Goal: Check status: Check status

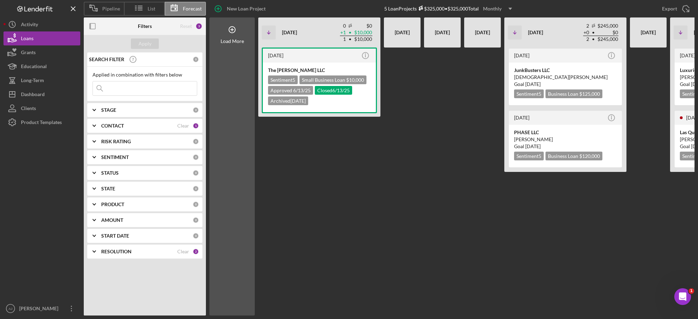
scroll to position [0, 101]
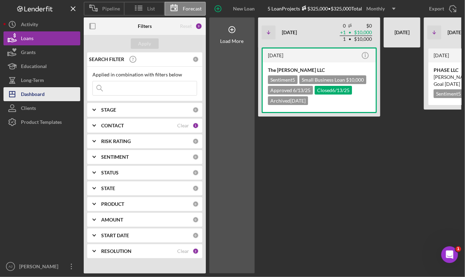
click at [33, 96] on div "Dashboard" at bounding box center [33, 95] width 24 height 16
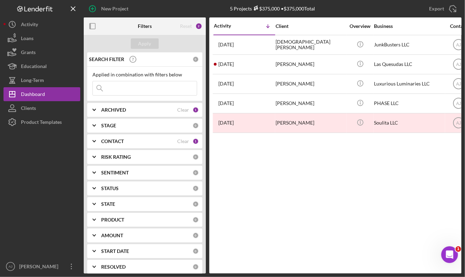
click at [118, 87] on input at bounding box center [145, 88] width 104 height 14
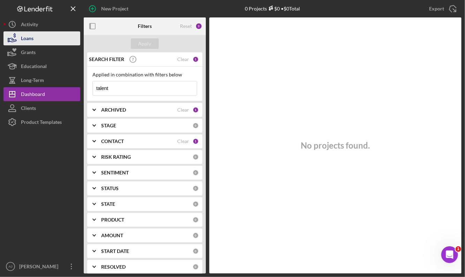
type input "talent"
click at [37, 39] on button "Loans" at bounding box center [41, 38] width 77 height 14
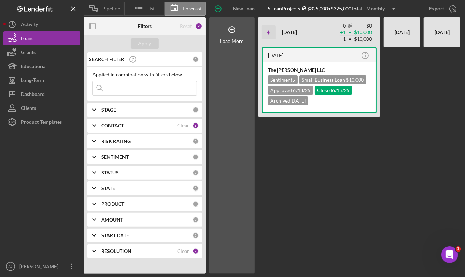
click at [107, 86] on input at bounding box center [145, 88] width 104 height 14
type input "talent"
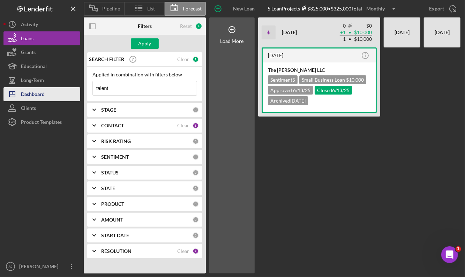
click at [30, 95] on div "Dashboard" at bounding box center [33, 95] width 24 height 16
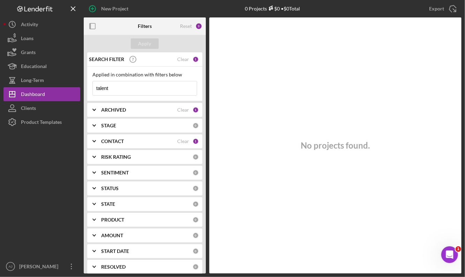
click at [142, 90] on input "talent" at bounding box center [145, 88] width 104 height 14
click at [47, 20] on button "Icon/History Activity" at bounding box center [41, 24] width 77 height 14
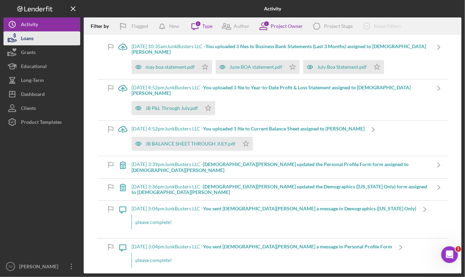
click at [48, 38] on button "Loans" at bounding box center [41, 38] width 77 height 14
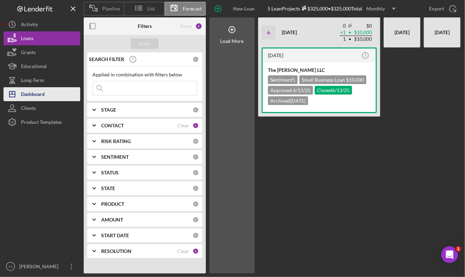
click at [38, 94] on div "Dashboard" at bounding box center [33, 95] width 24 height 16
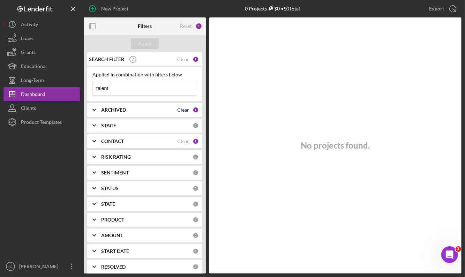
click at [179, 107] on div "Clear" at bounding box center [183, 110] width 12 height 6
click at [144, 113] on div "ARCHIVED 0" at bounding box center [150, 110] width 98 height 14
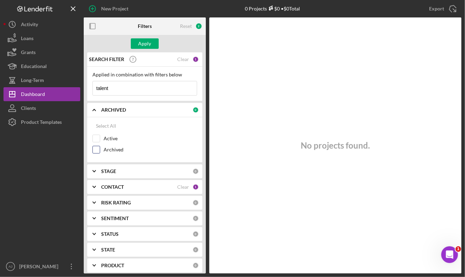
click at [93, 151] on input "Archived" at bounding box center [96, 149] width 7 height 7
checkbox input "true"
click at [100, 137] on div at bounding box center [96, 139] width 8 height 8
click at [134, 88] on input "talent" at bounding box center [145, 88] width 104 height 14
click at [134, 88] on input "talentone" at bounding box center [145, 88] width 104 height 14
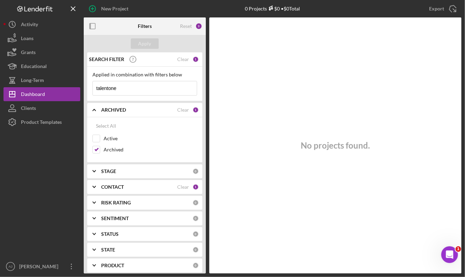
click at [134, 88] on input "talentone" at bounding box center [145, 88] width 104 height 14
click at [148, 188] on div "CONTACT" at bounding box center [139, 187] width 76 height 6
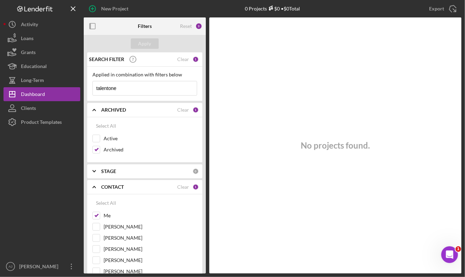
click at [125, 85] on input "talentone" at bounding box center [145, 88] width 104 height 14
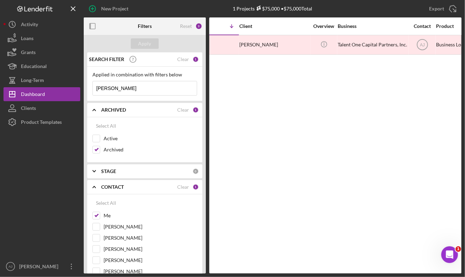
scroll to position [0, 36]
type input "melissa"
click at [43, 94] on div "Dashboard" at bounding box center [33, 95] width 24 height 16
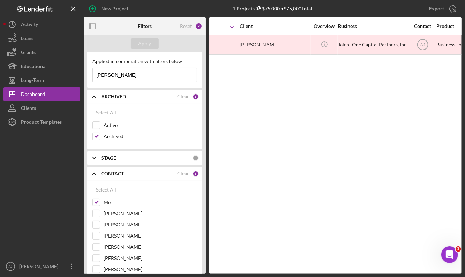
scroll to position [0, 0]
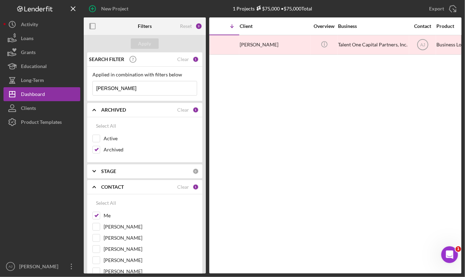
click at [130, 89] on input "melissa" at bounding box center [145, 88] width 104 height 14
click at [151, 42] on button "Apply" at bounding box center [145, 43] width 28 height 10
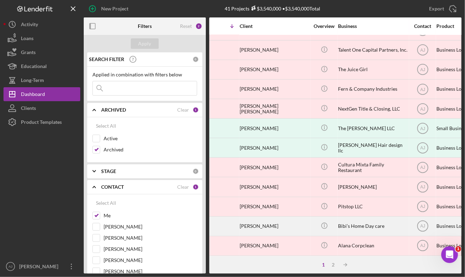
scroll to position [0, 36]
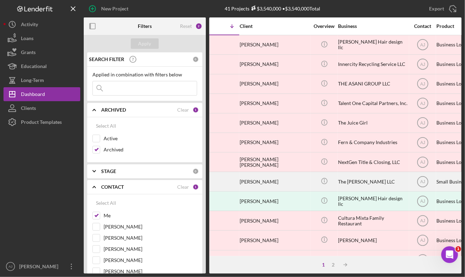
drag, startPoint x: 291, startPoint y: 188, endPoint x: 210, endPoint y: 183, distance: 81.1
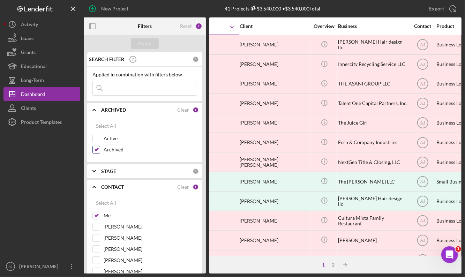
drag, startPoint x: 210, startPoint y: 183, endPoint x: 95, endPoint y: 150, distance: 119.8
click at [95, 150] on input "Archived" at bounding box center [96, 149] width 7 height 7
click at [98, 147] on input "Archived" at bounding box center [96, 149] width 7 height 7
checkbox input "true"
click at [98, 139] on input "Active" at bounding box center [96, 138] width 7 height 7
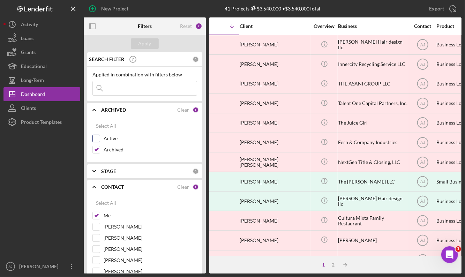
checkbox input "true"
click at [145, 43] on div "Apply" at bounding box center [145, 43] width 13 height 10
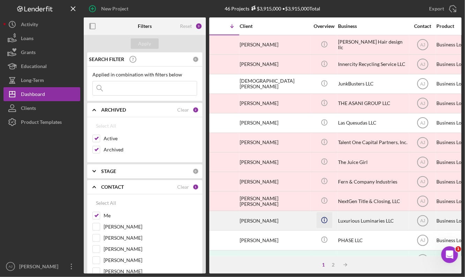
scroll to position [0, 0]
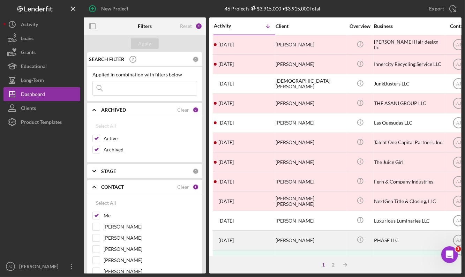
click at [310, 237] on div "[PERSON_NAME]" at bounding box center [311, 240] width 70 height 18
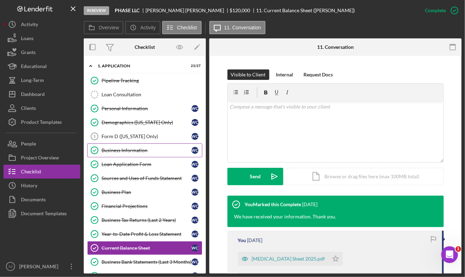
click at [138, 146] on link "Business Information Business Information W C" at bounding box center [144, 150] width 115 height 14
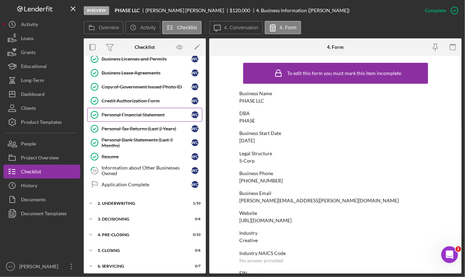
scroll to position [260, 0]
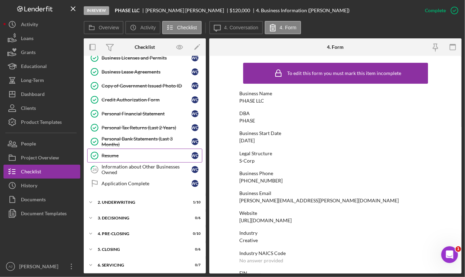
click at [141, 153] on div "Resume" at bounding box center [147, 156] width 90 height 6
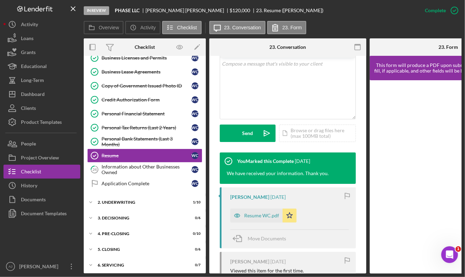
scroll to position [208, 0]
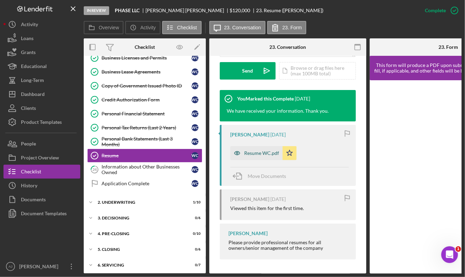
click at [272, 152] on div "Resume WC.pdf" at bounding box center [261, 153] width 35 height 6
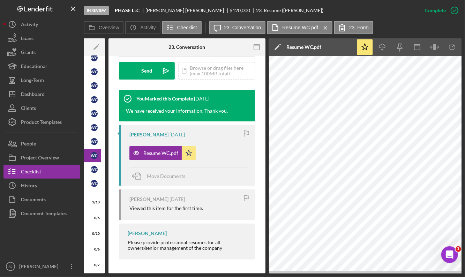
scroll to position [0, 102]
